Goal: Transaction & Acquisition: Purchase product/service

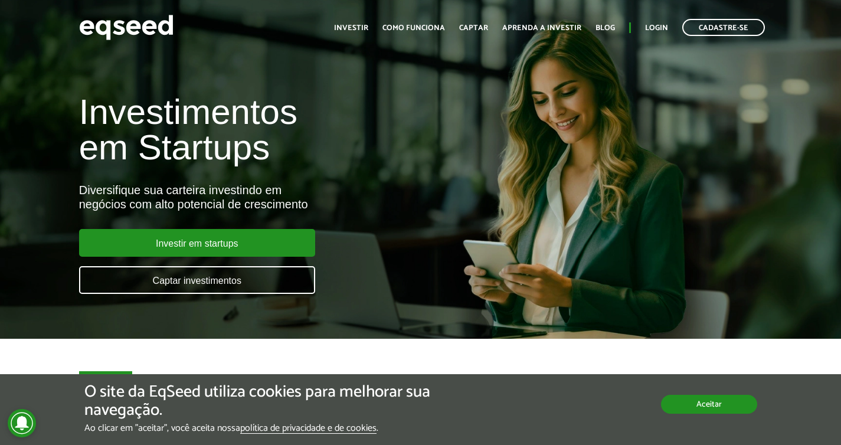
click at [711, 414] on button "Aceitar" at bounding box center [709, 404] width 96 height 19
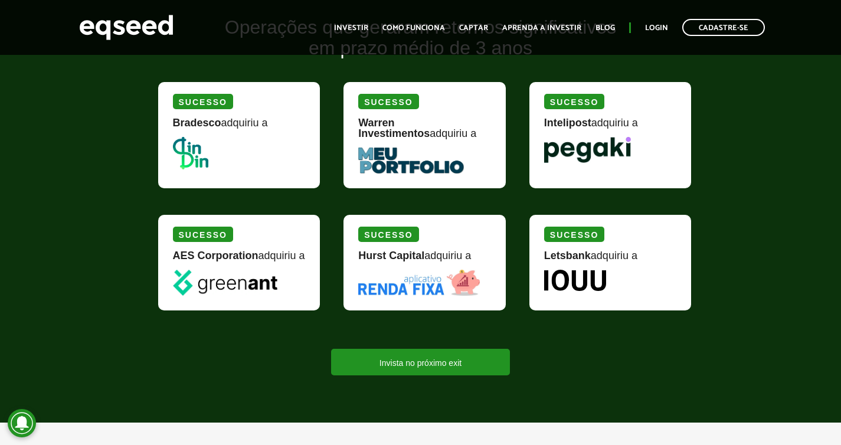
scroll to position [1434, 0]
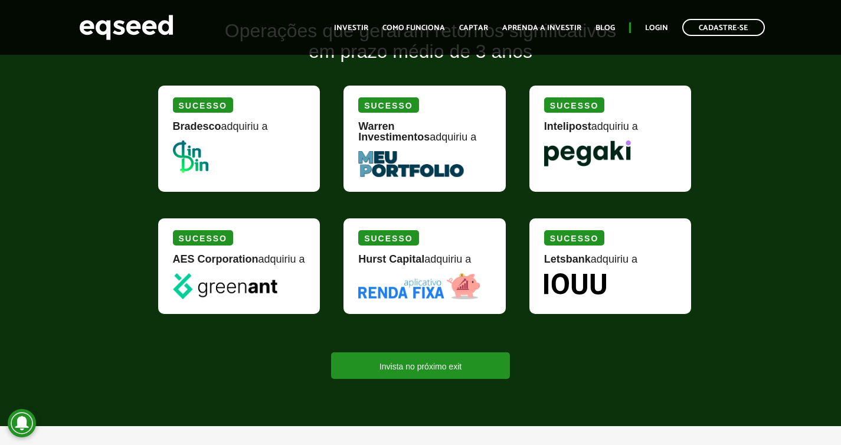
click at [599, 155] on img at bounding box center [587, 153] width 87 height 26
click at [410, 24] on link "Como funciona" at bounding box center [413, 28] width 63 height 8
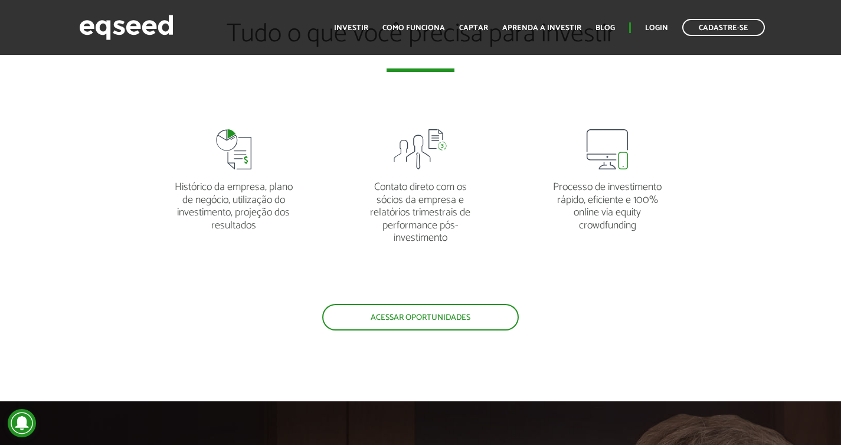
scroll to position [2286, 0]
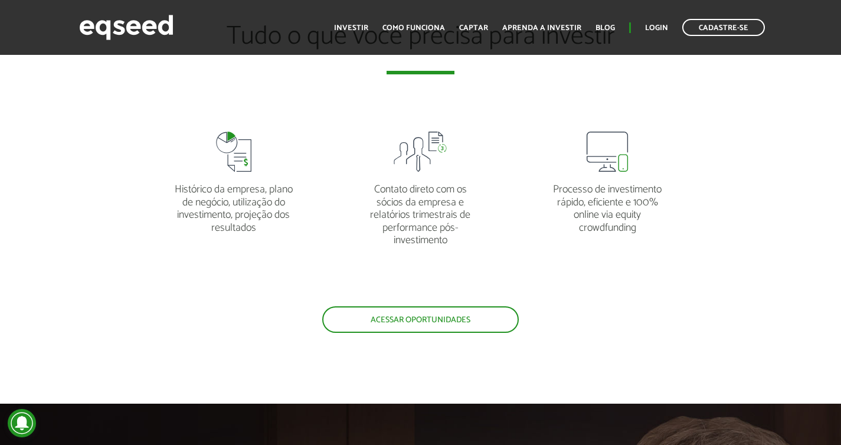
click at [467, 333] on article "Tudo o que você precisa para investir Histórico da empresa, plano de negócio, u…" at bounding box center [420, 178] width 841 height 452
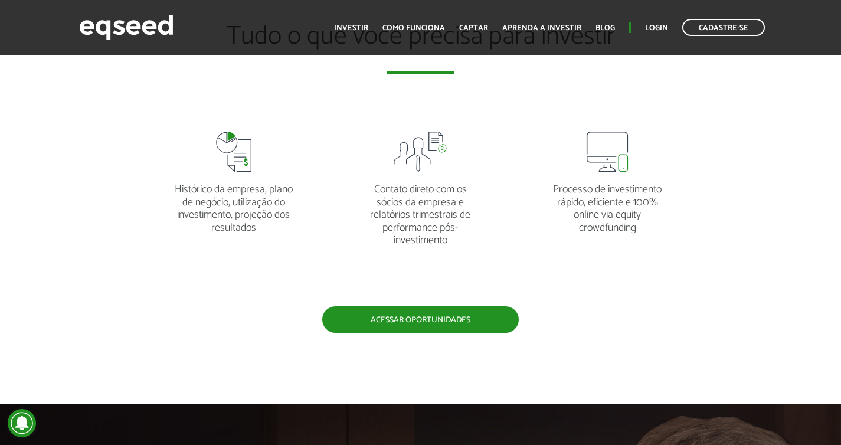
click at [467, 332] on link "Acessar oportunidades" at bounding box center [420, 319] width 197 height 27
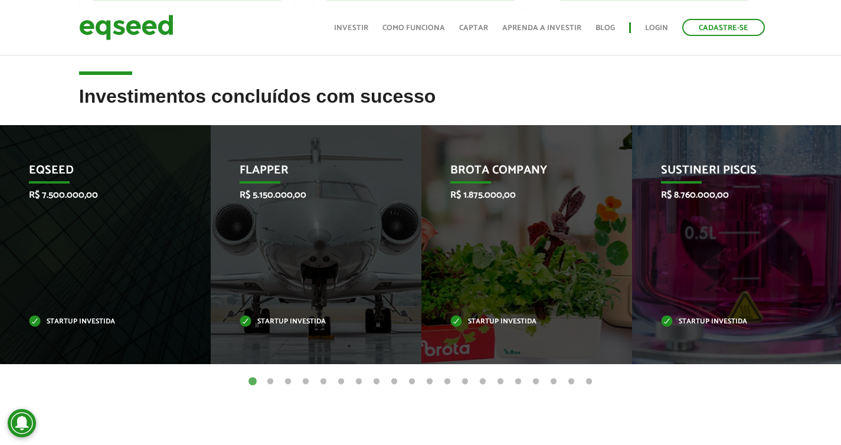
scroll to position [433, 0]
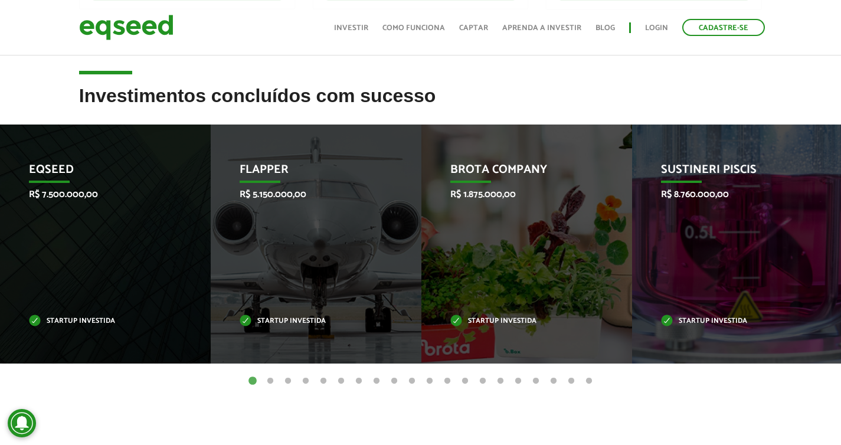
click at [273, 379] on button "2" at bounding box center [270, 381] width 12 height 12
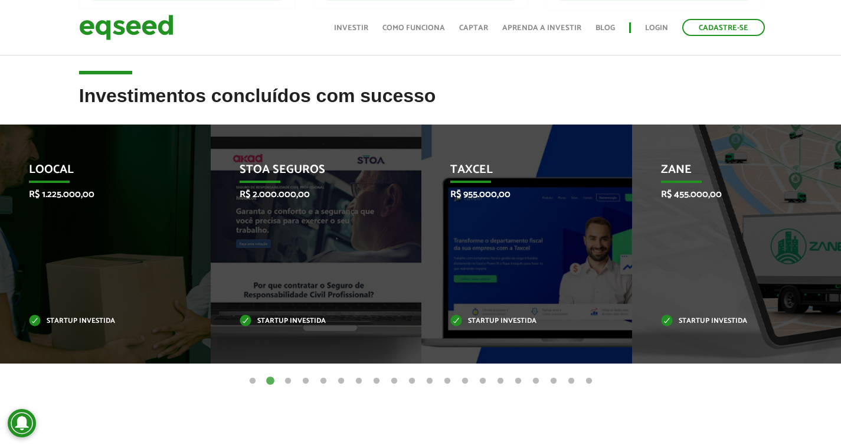
click at [291, 382] on button "3" at bounding box center [288, 381] width 12 height 12
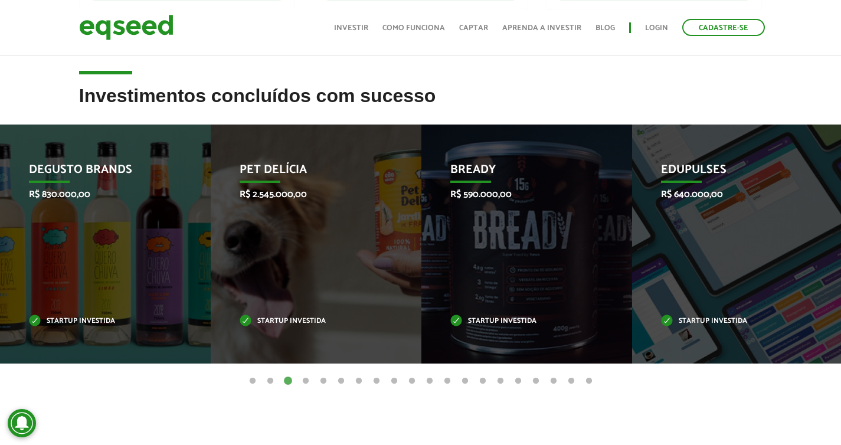
click at [304, 378] on button "4" at bounding box center [306, 381] width 12 height 12
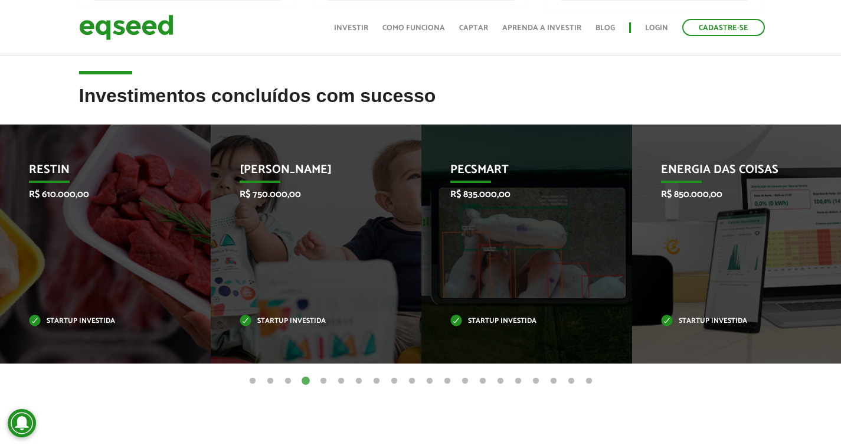
click at [328, 378] on button "5" at bounding box center [324, 381] width 12 height 12
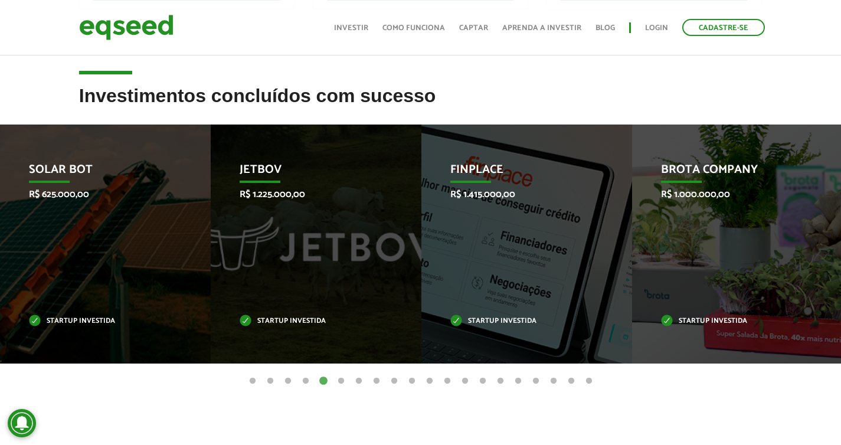
click at [357, 375] on button "7" at bounding box center [359, 381] width 12 height 12
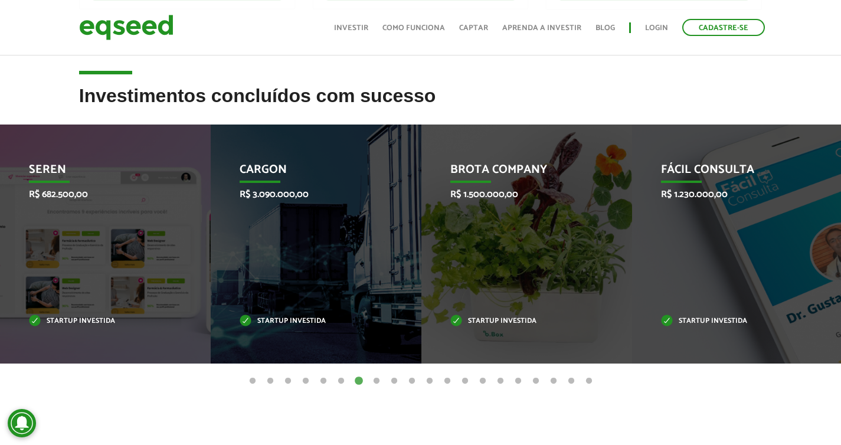
click at [374, 378] on button "8" at bounding box center [377, 381] width 12 height 12
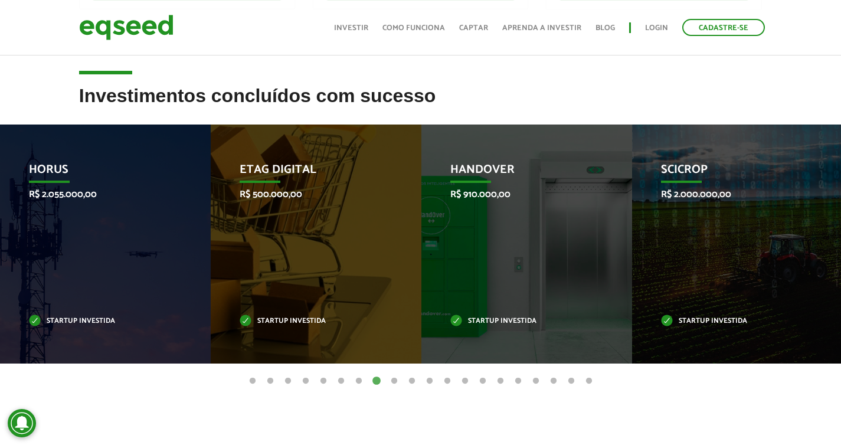
click at [399, 376] on button "9" at bounding box center [394, 381] width 12 height 12
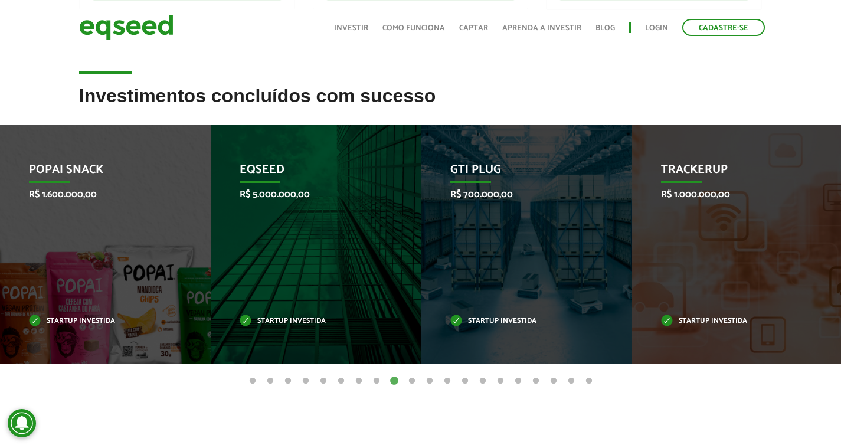
click at [411, 381] on button "10" at bounding box center [412, 381] width 12 height 12
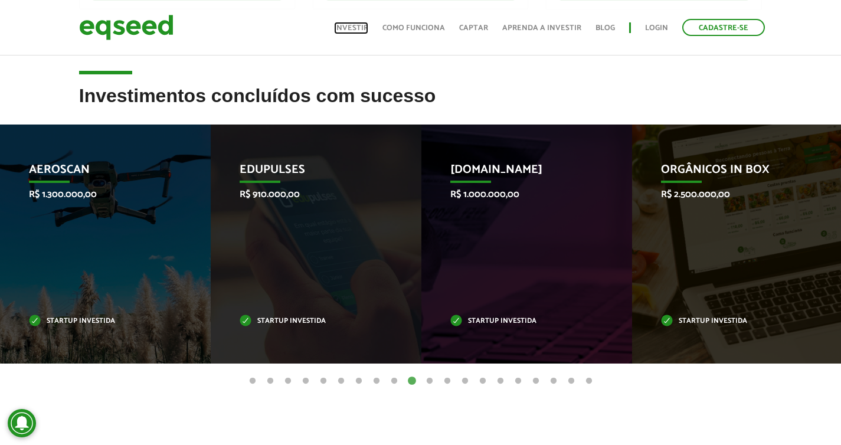
click at [355, 28] on link "Investir" at bounding box center [351, 28] width 34 height 8
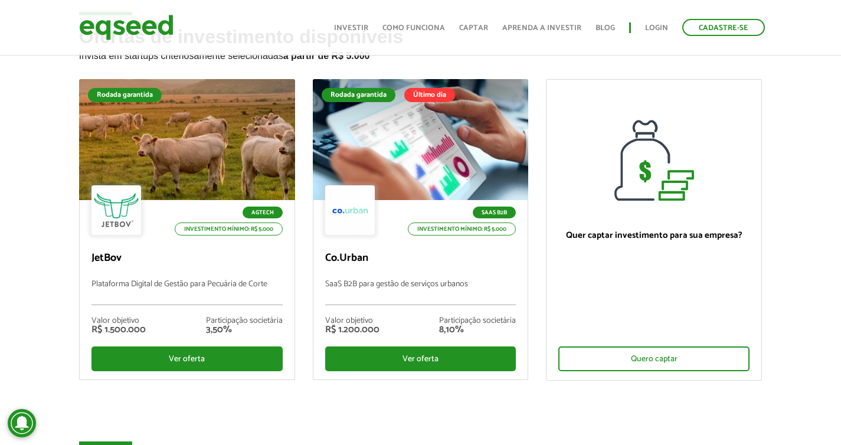
scroll to position [54, 0]
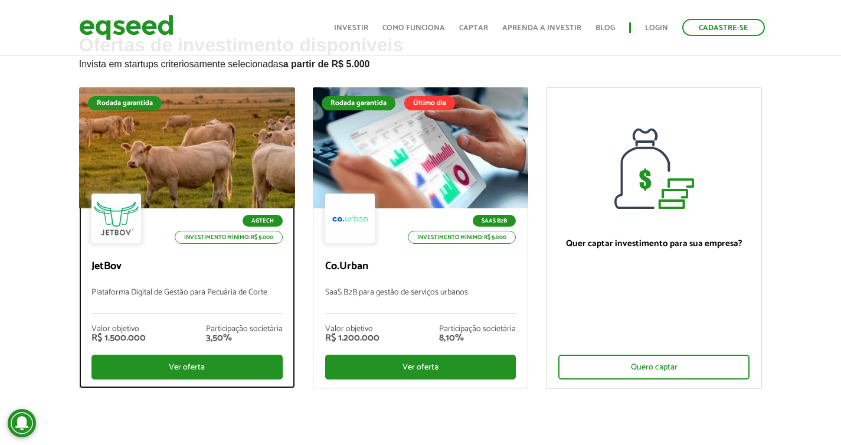
click at [231, 197] on div "Agtech Investimento mínimo: R$ 5.000" at bounding box center [186, 220] width 191 height 52
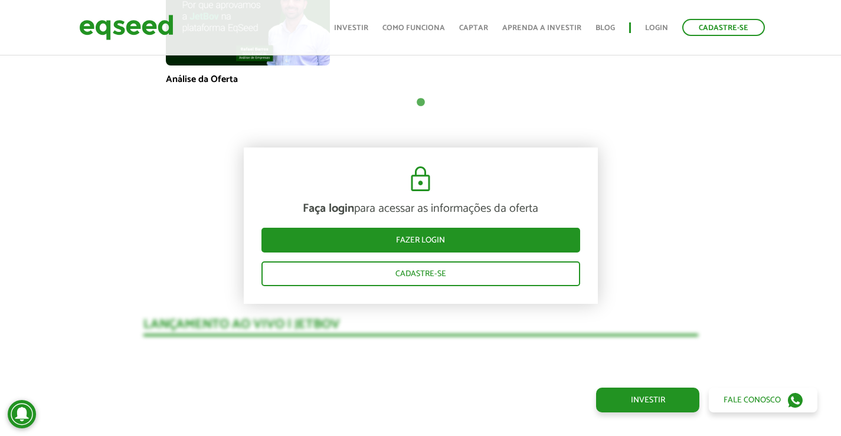
scroll to position [862, 0]
